Goal: Information Seeking & Learning: Learn about a topic

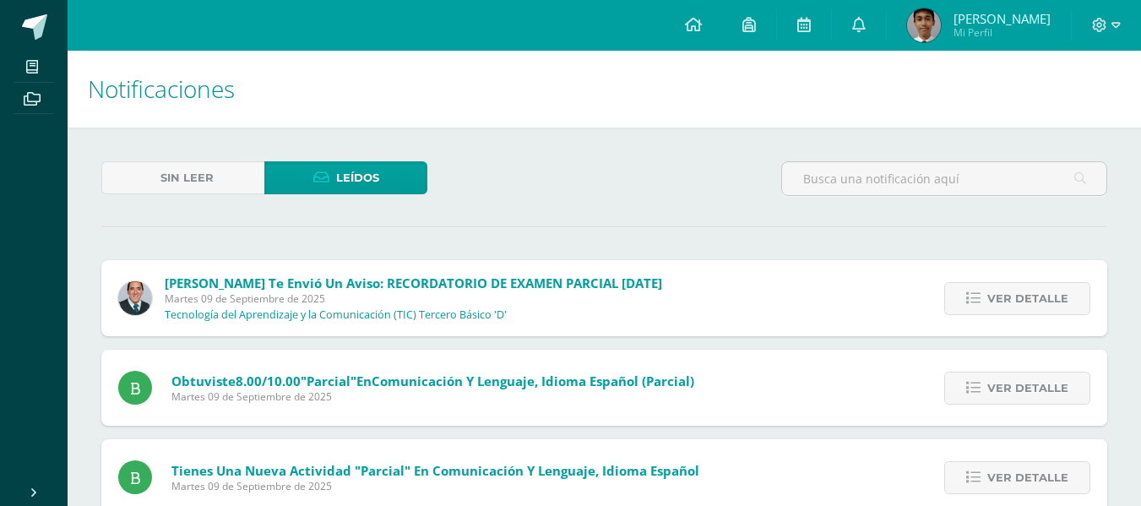
scroll to position [3723, 0]
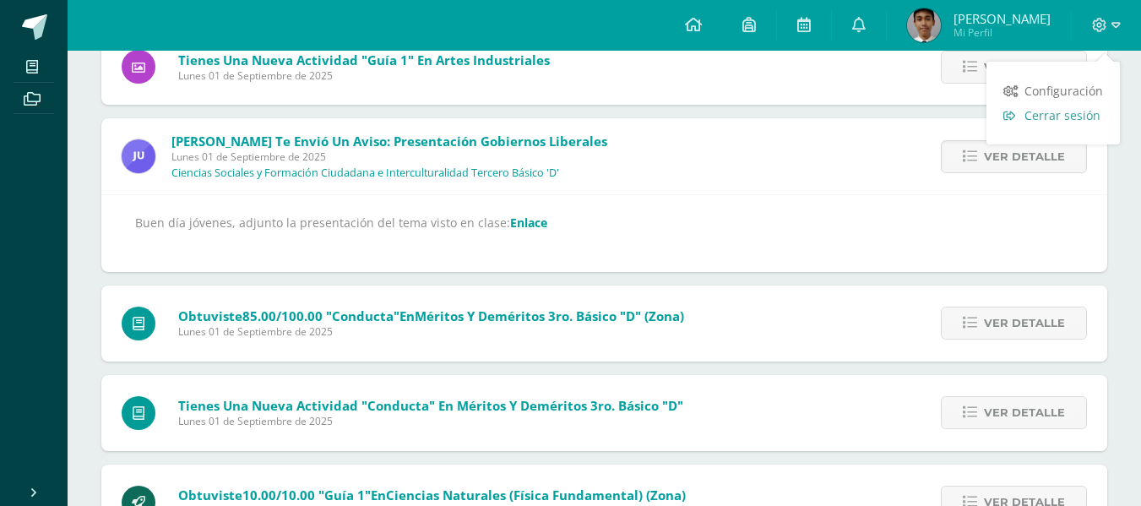
click at [1038, 115] on span "Cerrar sesión" at bounding box center [1063, 115] width 76 height 16
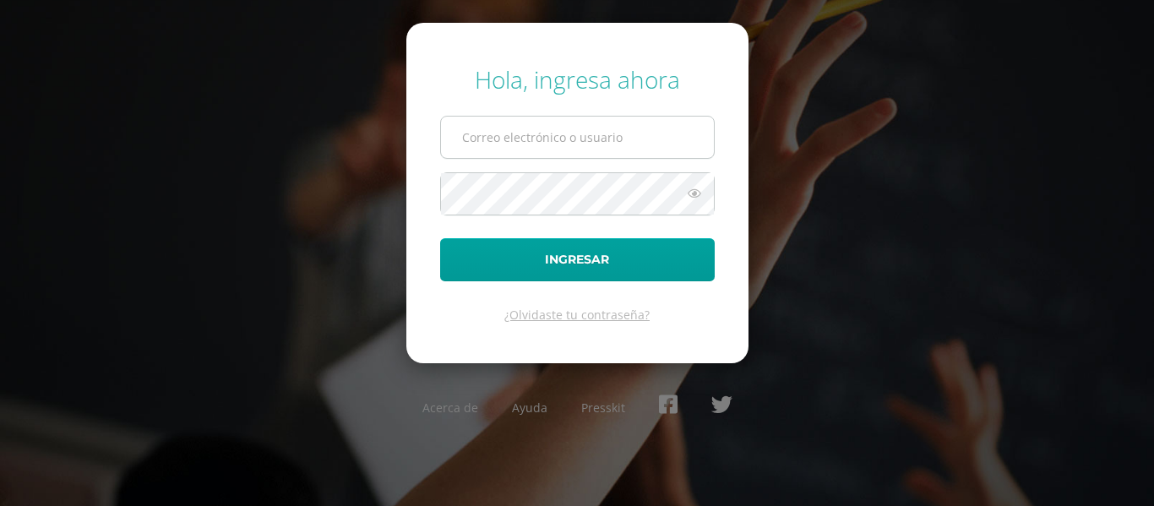
click at [534, 138] on input "text" at bounding box center [577, 137] width 273 height 41
type input "j.arevalo.5ddb@gmail.com"
click at [701, 184] on icon at bounding box center [694, 193] width 22 height 20
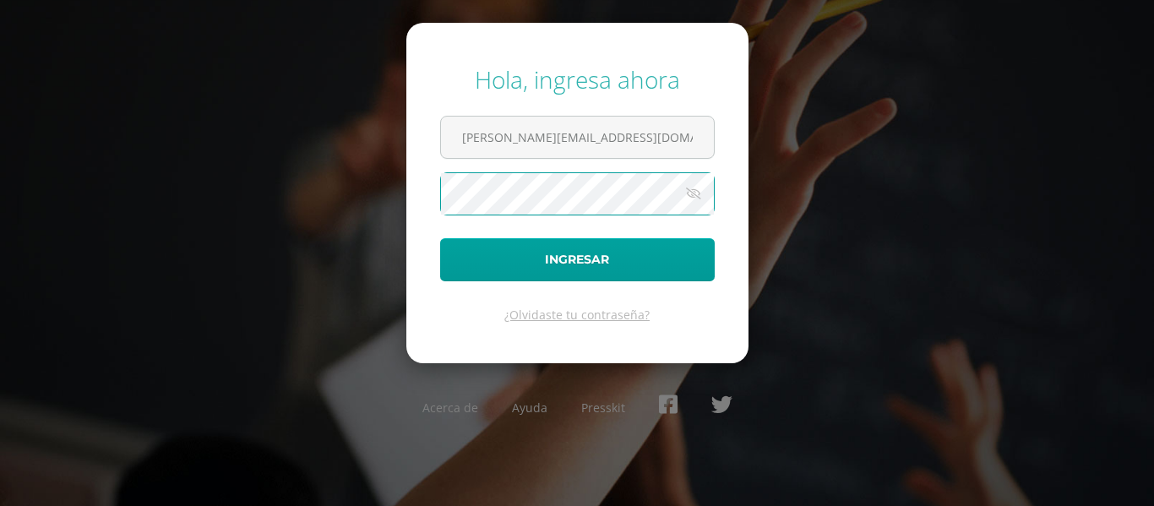
click at [440, 238] on button "Ingresar" at bounding box center [577, 259] width 275 height 43
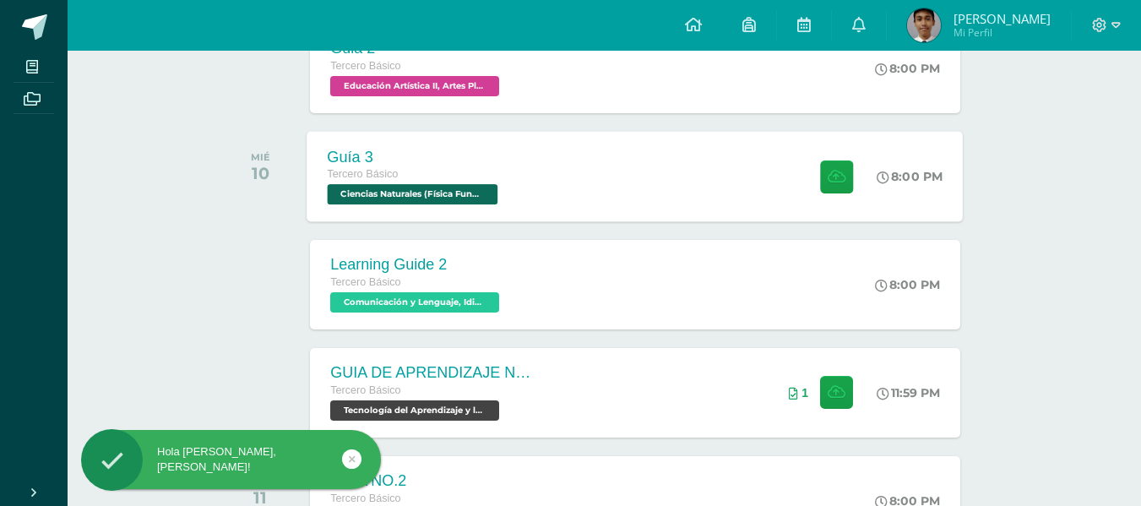
scroll to position [422, 0]
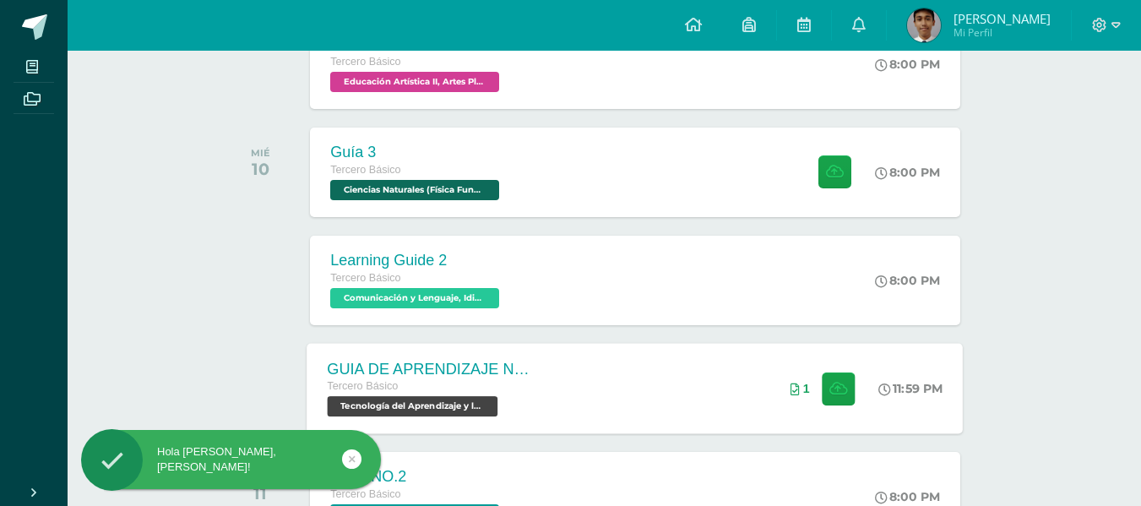
click at [574, 381] on div "GUIA DE APRENDIZAJE NO 3 / VIDEO Tercero Básico Tecnología del Aprendizaje y la…" at bounding box center [635, 388] width 656 height 90
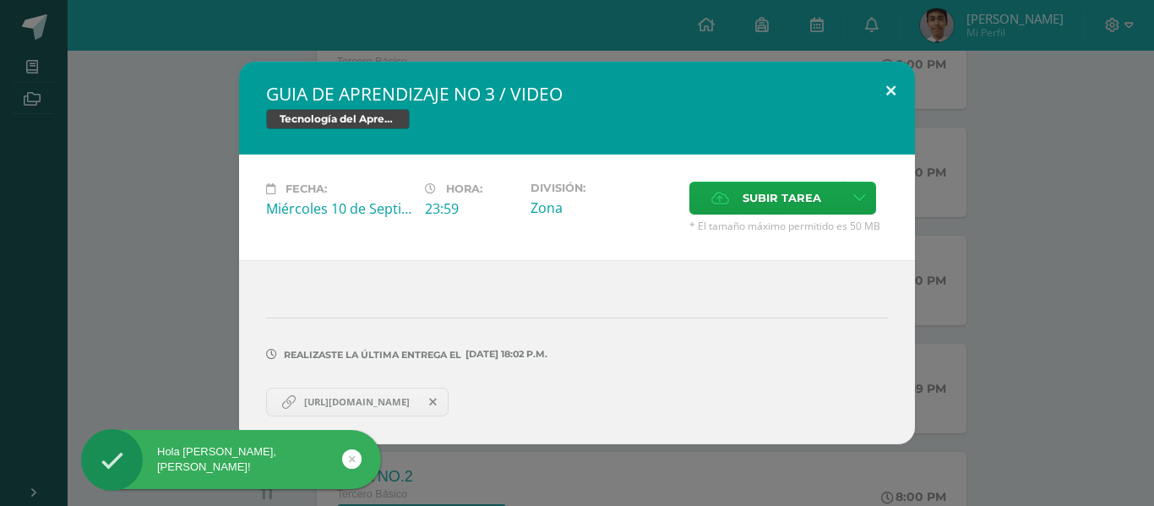
click at [880, 84] on button at bounding box center [891, 90] width 48 height 57
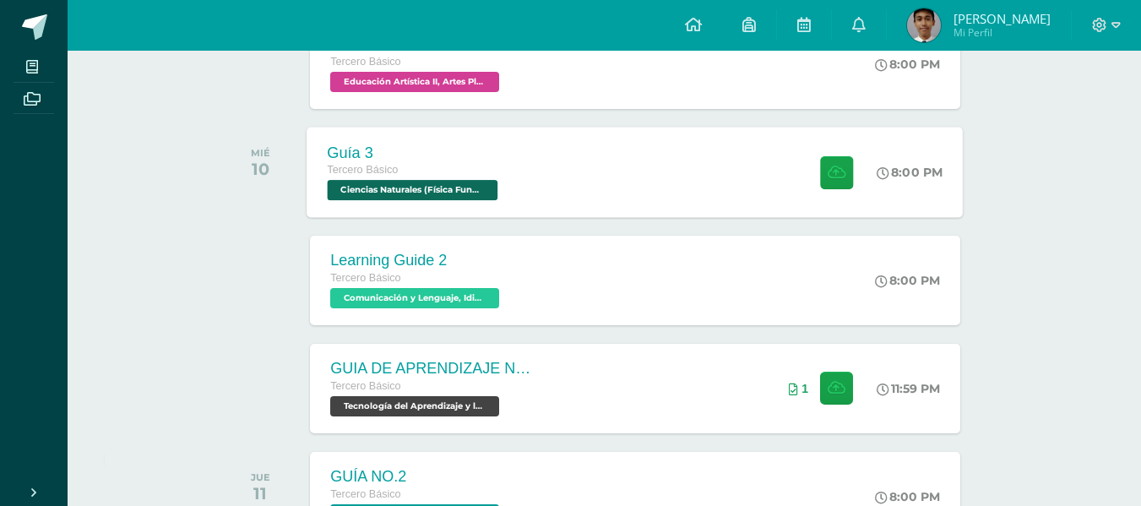
click at [526, 182] on div "Guía 3 Tercero Básico Ciencias Naturales (Física Fundamental) 'D' 8:00 PM Guía …" at bounding box center [635, 172] width 656 height 90
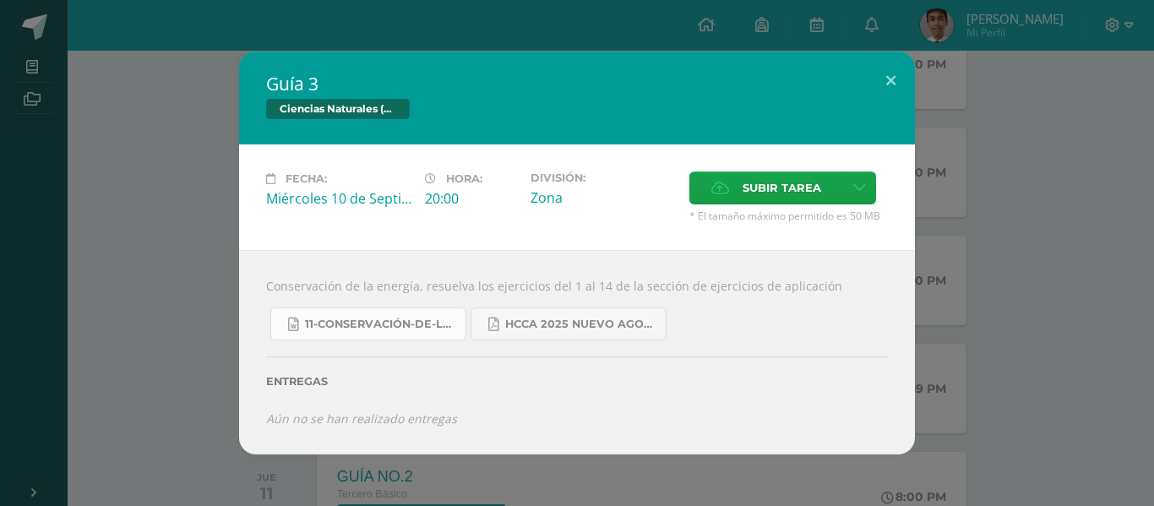
click at [384, 322] on span "11-Conservación-de-la-Energía.doc" at bounding box center [381, 325] width 152 height 14
click at [903, 68] on button at bounding box center [891, 80] width 48 height 57
